Goal: Entertainment & Leisure: Consume media (video, audio)

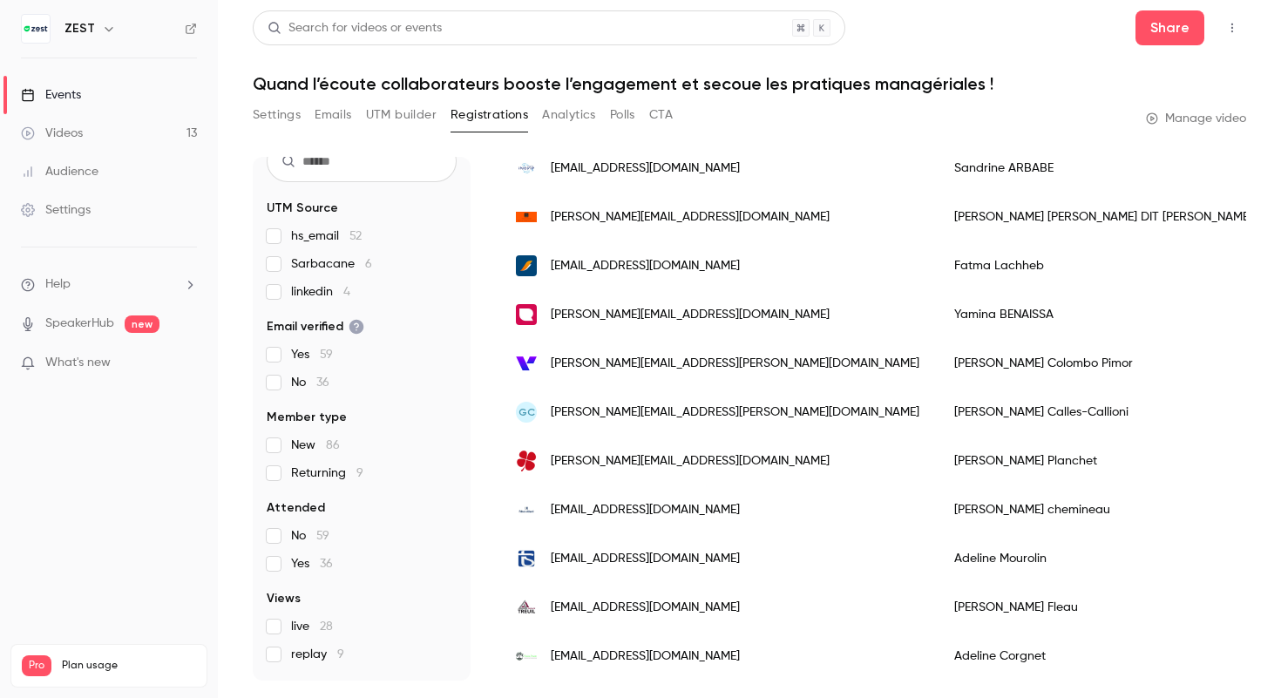
scroll to position [128, 0]
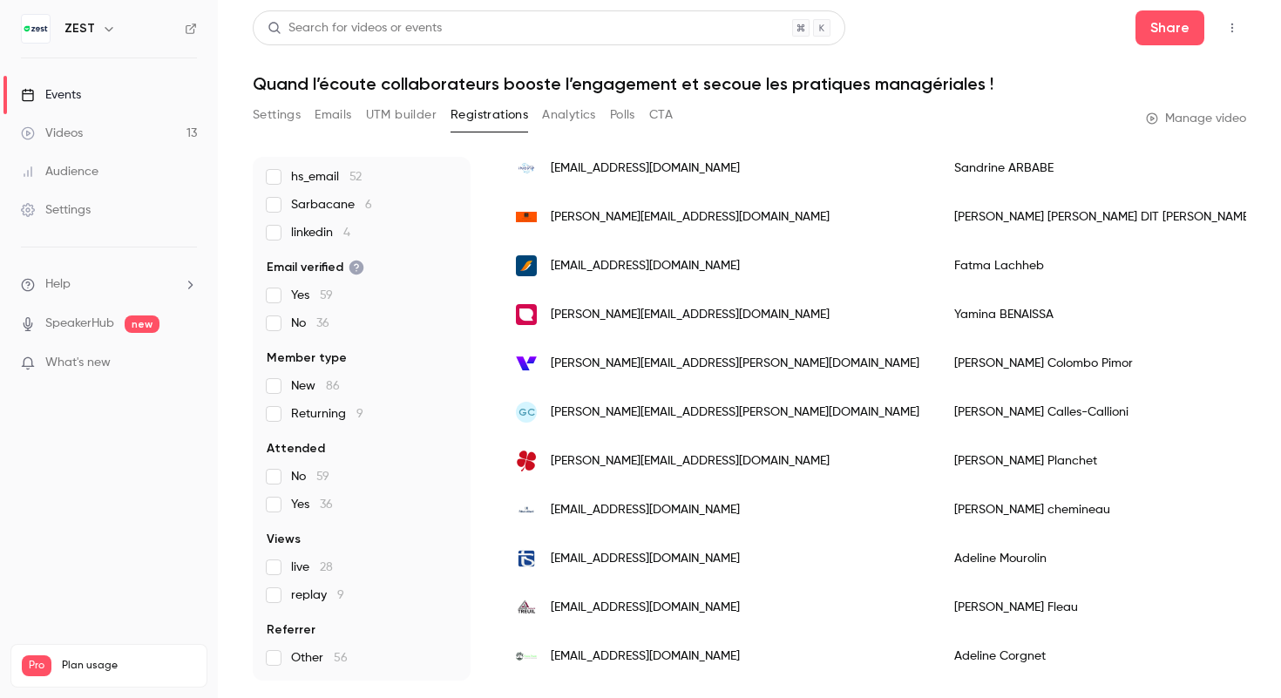
click at [329, 599] on span "replay 9" at bounding box center [317, 595] width 53 height 17
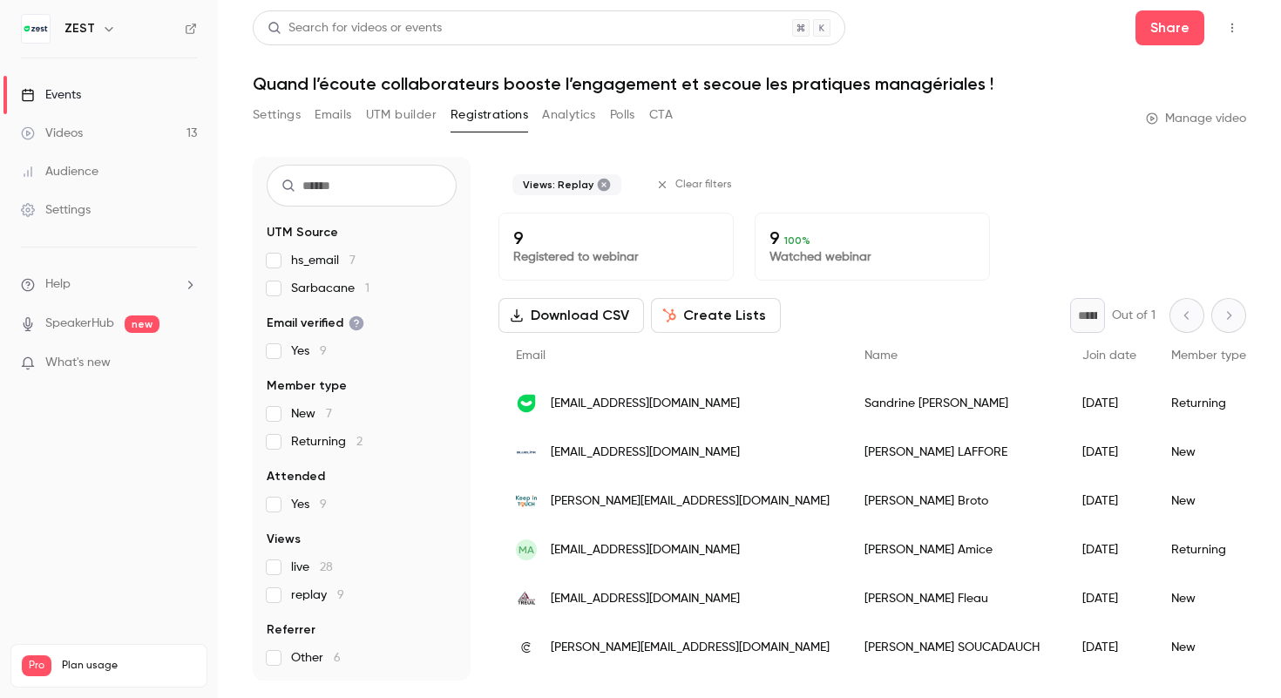
scroll to position [44, 0]
click at [312, 571] on span "live 28" at bounding box center [312, 567] width 42 height 17
click at [275, 623] on span "Referrer" at bounding box center [291, 629] width 49 height 17
click at [282, 601] on label "replay 9" at bounding box center [362, 595] width 190 height 17
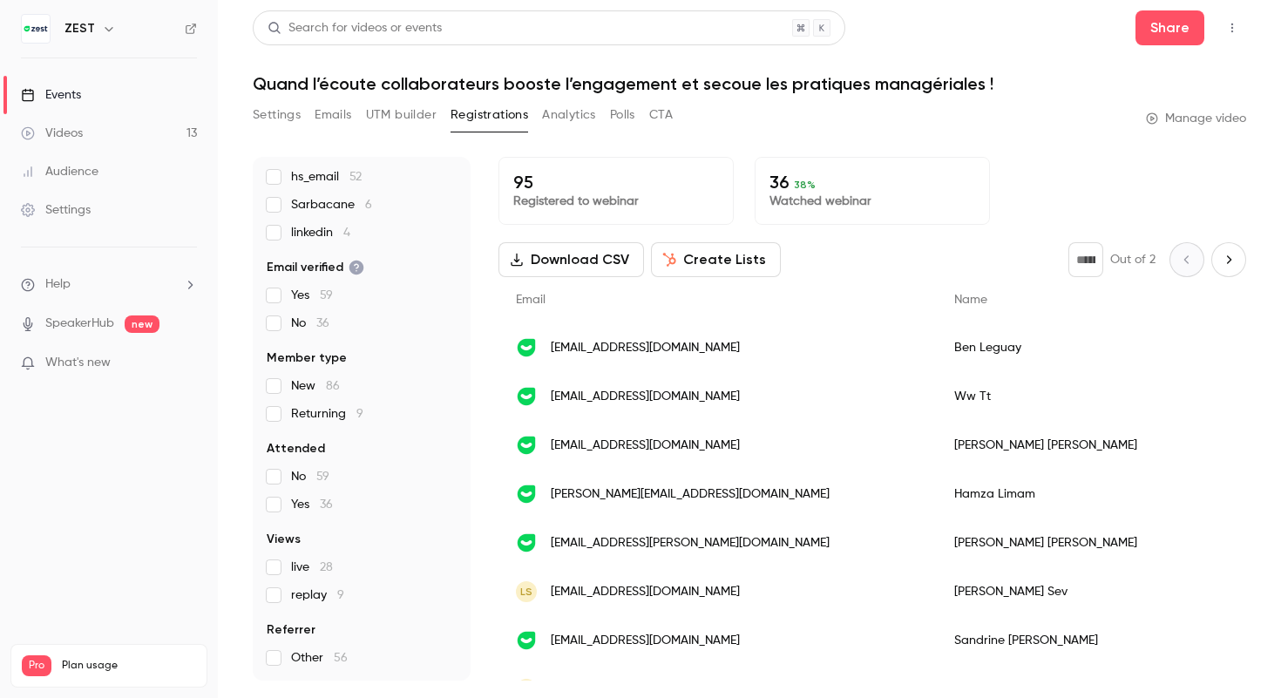
scroll to position [0, 0]
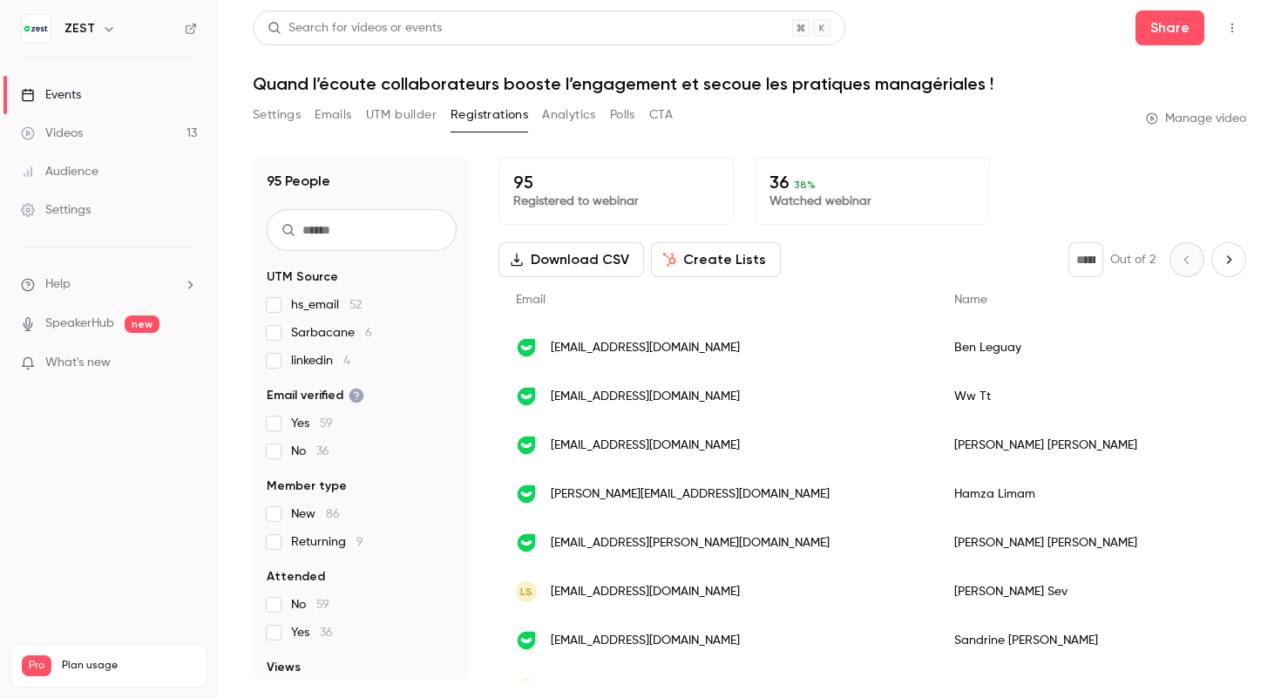
click at [1184, 119] on link "Manage video" at bounding box center [1196, 118] width 100 height 17
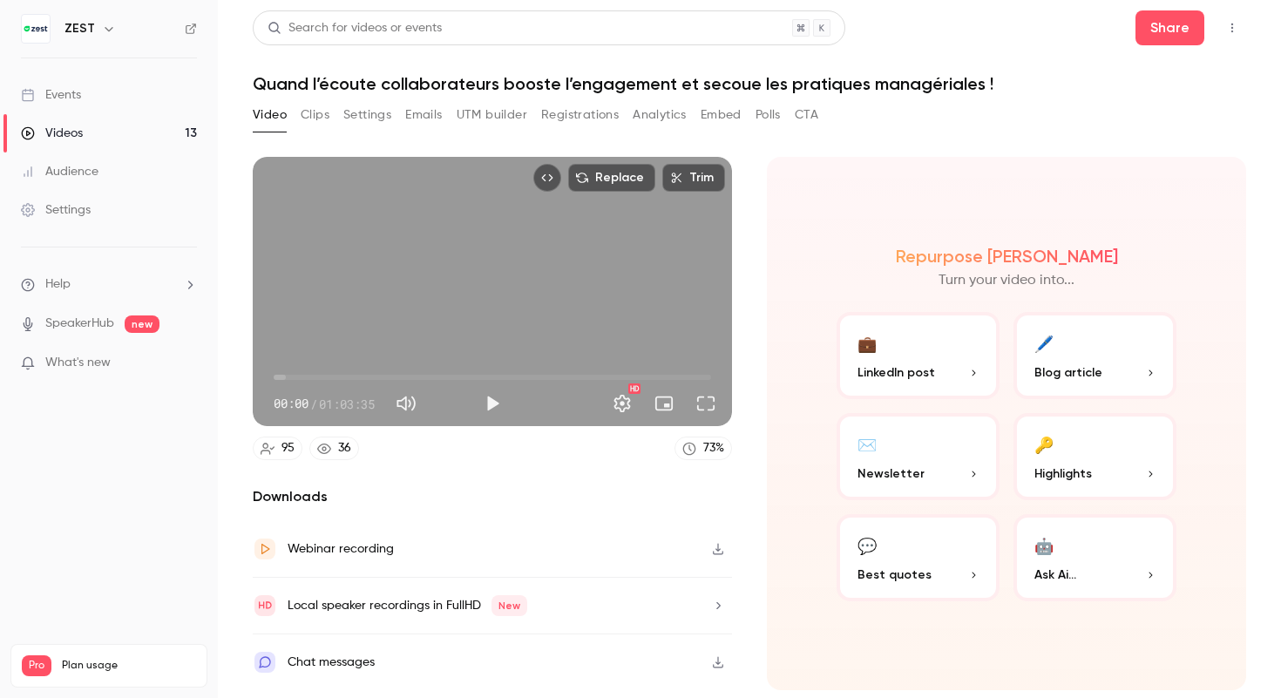
click at [409, 405] on button "Mute" at bounding box center [406, 403] width 35 height 35
type input "*"
click at [319, 378] on span "06:35" at bounding box center [493, 377] width 438 height 28
drag, startPoint x: 319, startPoint y: 378, endPoint x: 415, endPoint y: 378, distance: 95.9
click at [415, 378] on span "20:31" at bounding box center [414, 377] width 5 height 5
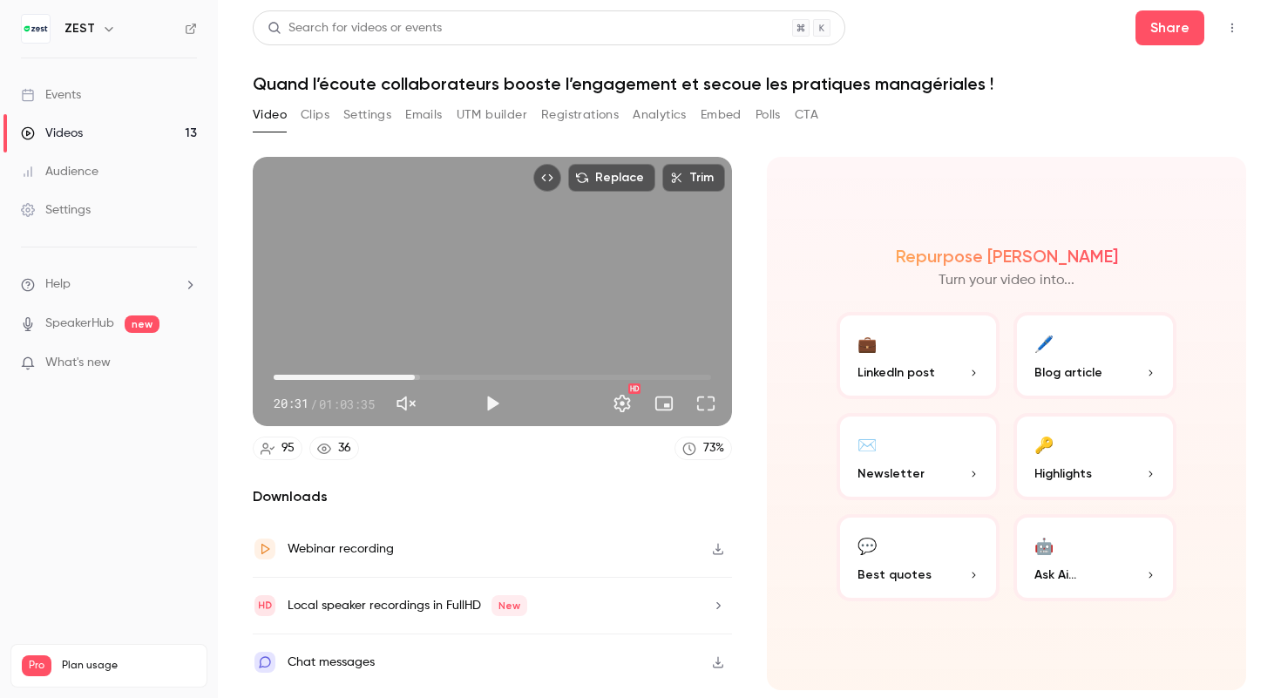
click at [434, 377] on span "20:31" at bounding box center [493, 377] width 438 height 28
drag, startPoint x: 434, startPoint y: 377, endPoint x: 469, endPoint y: 379, distance: 34.9
click at [469, 379] on span "28:15" at bounding box center [467, 377] width 5 height 5
click at [469, 379] on span "28:22" at bounding box center [468, 377] width 5 height 5
drag, startPoint x: 479, startPoint y: 375, endPoint x: 531, endPoint y: 382, distance: 51.9
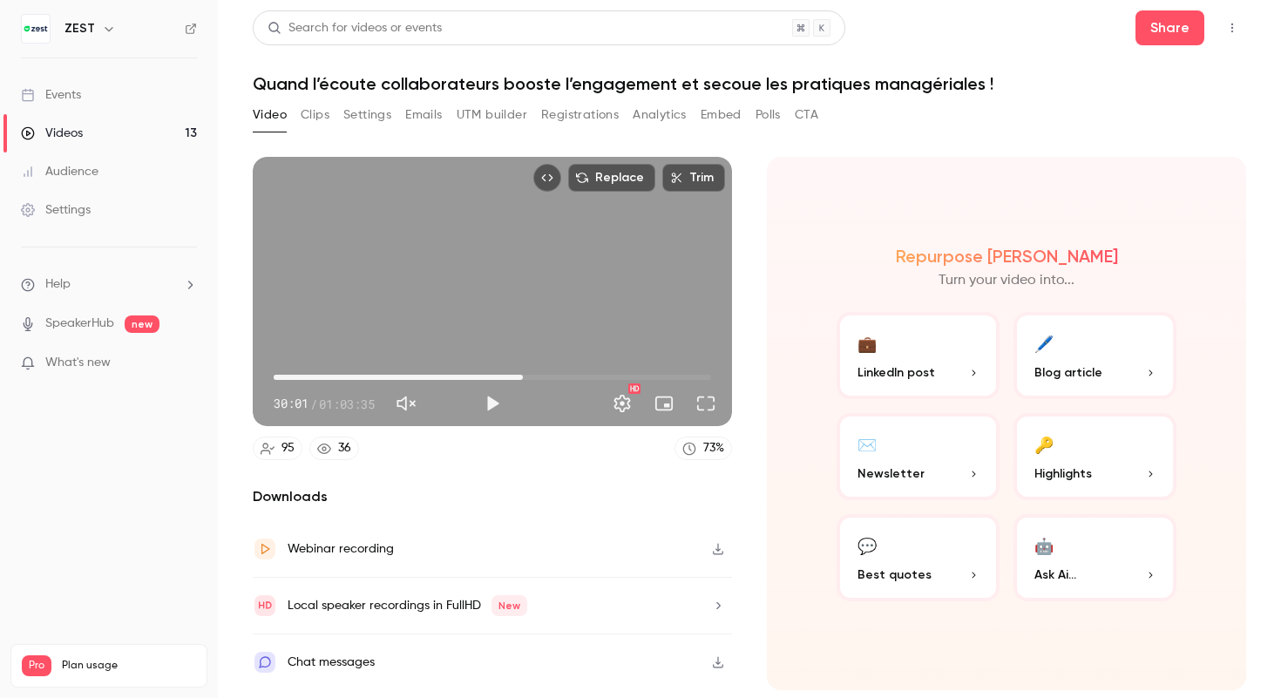
click at [531, 382] on span "36:13" at bounding box center [493, 377] width 438 height 28
click at [531, 380] on span "37:22" at bounding box center [530, 377] width 5 height 5
click at [546, 383] on span "37:22" at bounding box center [493, 377] width 438 height 28
drag, startPoint x: 546, startPoint y: 383, endPoint x: 331, endPoint y: 361, distance: 216.4
click at [351, 375] on span "11:39" at bounding box center [353, 377] width 5 height 5
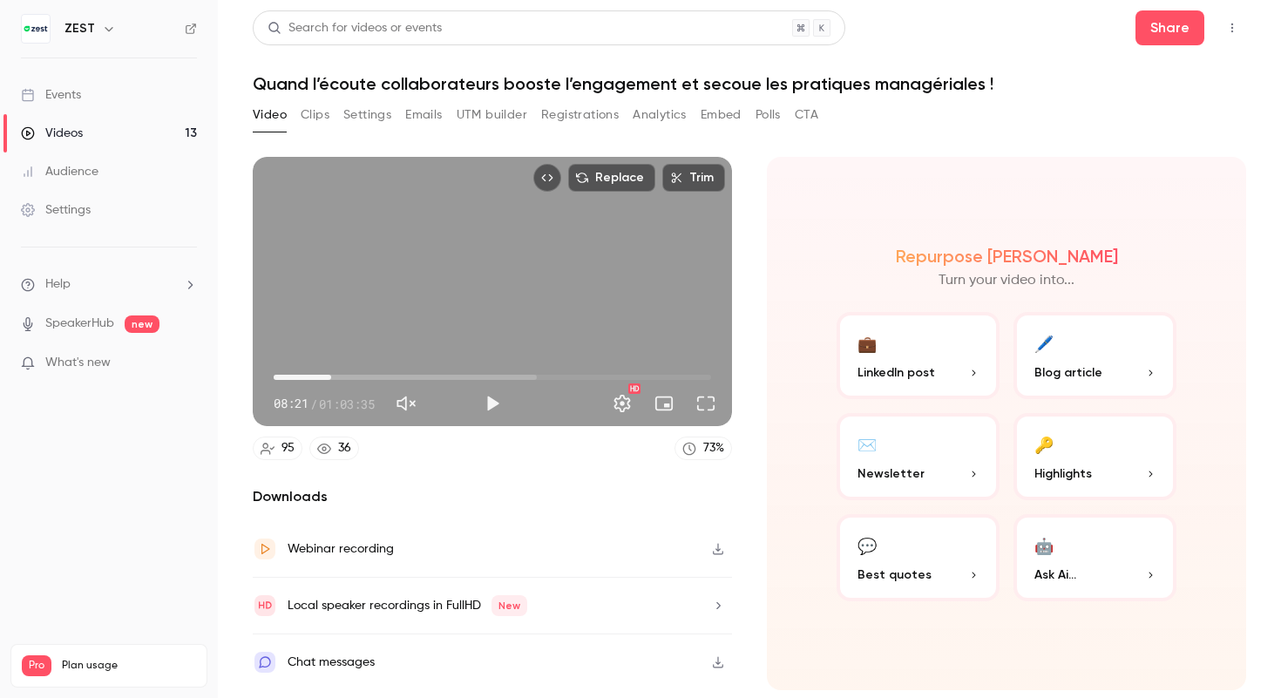
click at [355, 361] on div "08:21 08:21 / 01:03:35 HD" at bounding box center [492, 389] width 479 height 73
click at [374, 367] on span "08:21" at bounding box center [493, 377] width 438 height 28
type input "****"
drag, startPoint x: 374, startPoint y: 368, endPoint x: 417, endPoint y: 374, distance: 44.0
click at [417, 375] on span "20:54" at bounding box center [417, 377] width 5 height 5
